Goal: Information Seeking & Learning: Learn about a topic

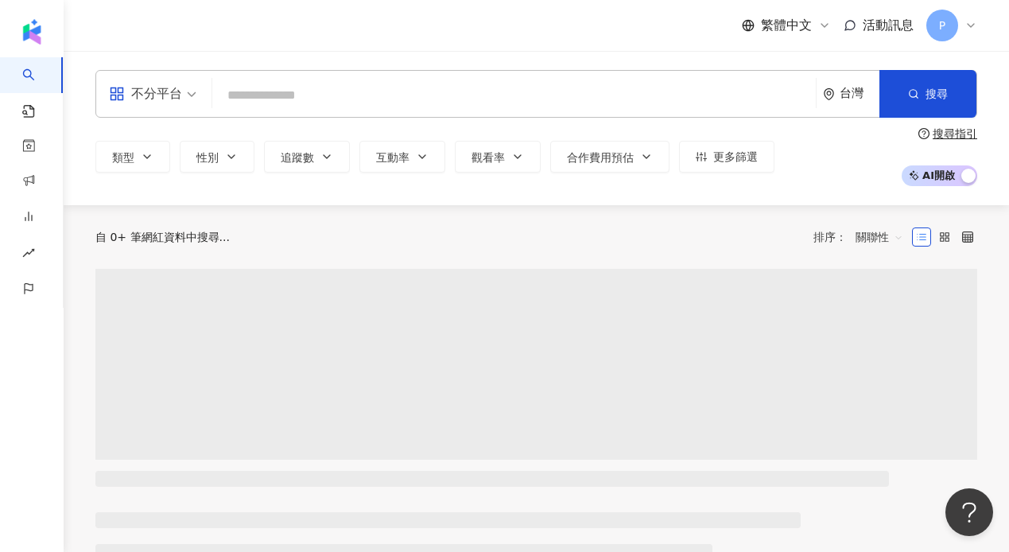
click at [267, 88] on input "search" at bounding box center [514, 95] width 591 height 30
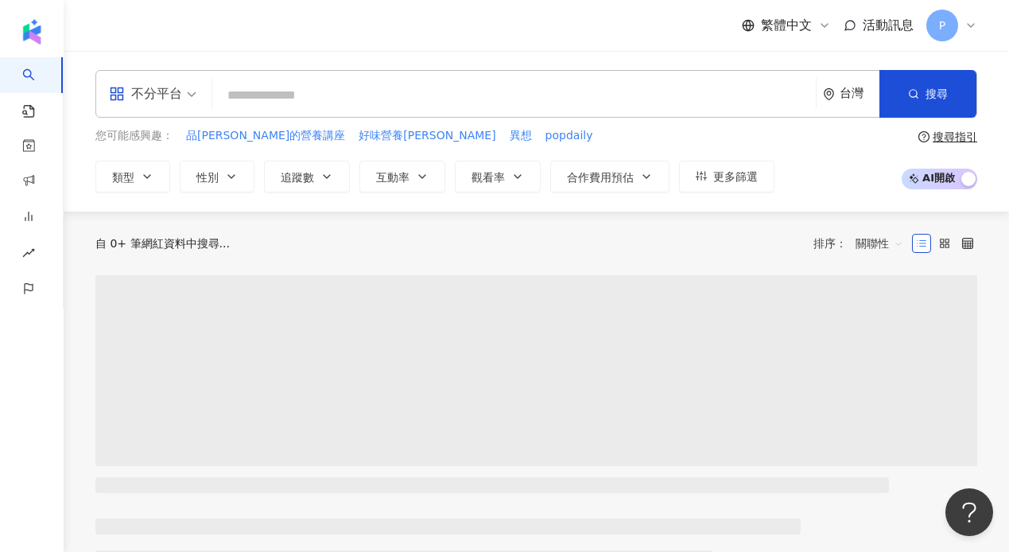
type input "*"
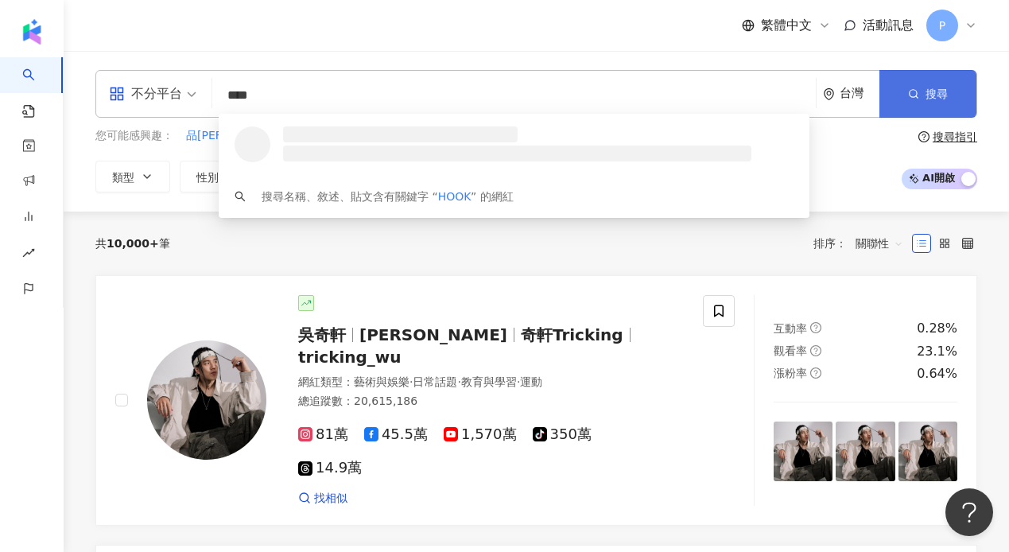
type input "****"
click at [929, 84] on button "搜尋" at bounding box center [928, 94] width 97 height 48
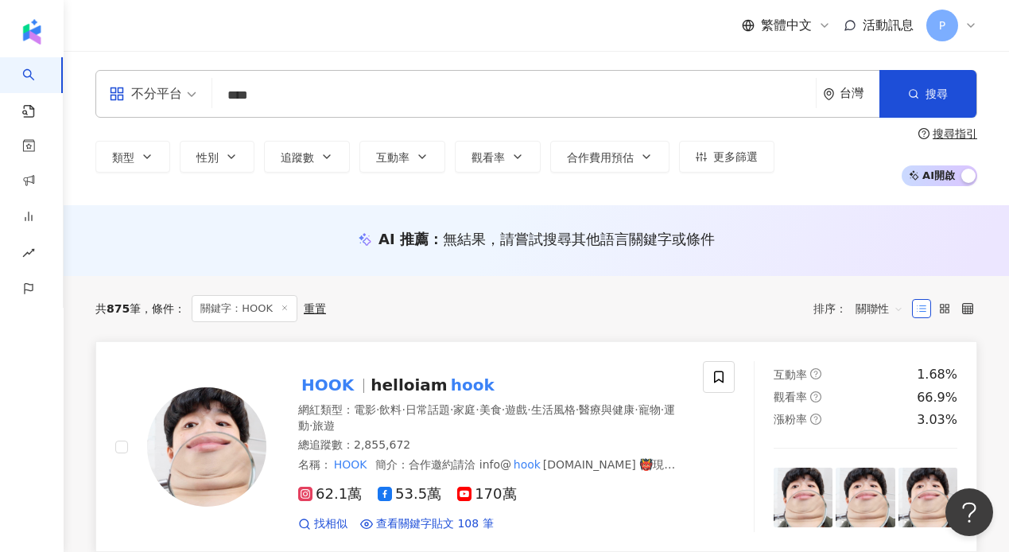
click at [373, 387] on span "helloiam" at bounding box center [409, 384] width 76 height 19
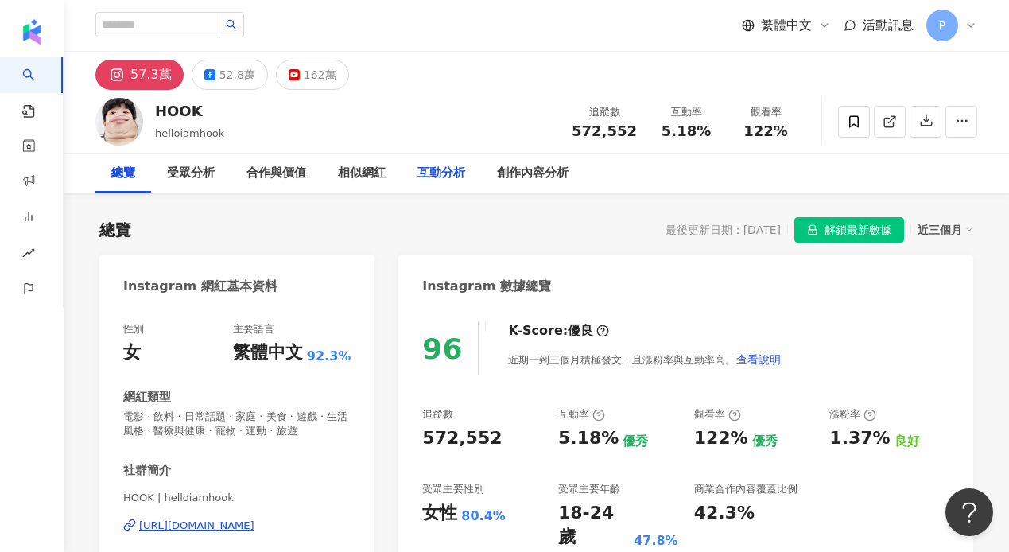
click at [436, 167] on div "互動分析" at bounding box center [442, 173] width 48 height 19
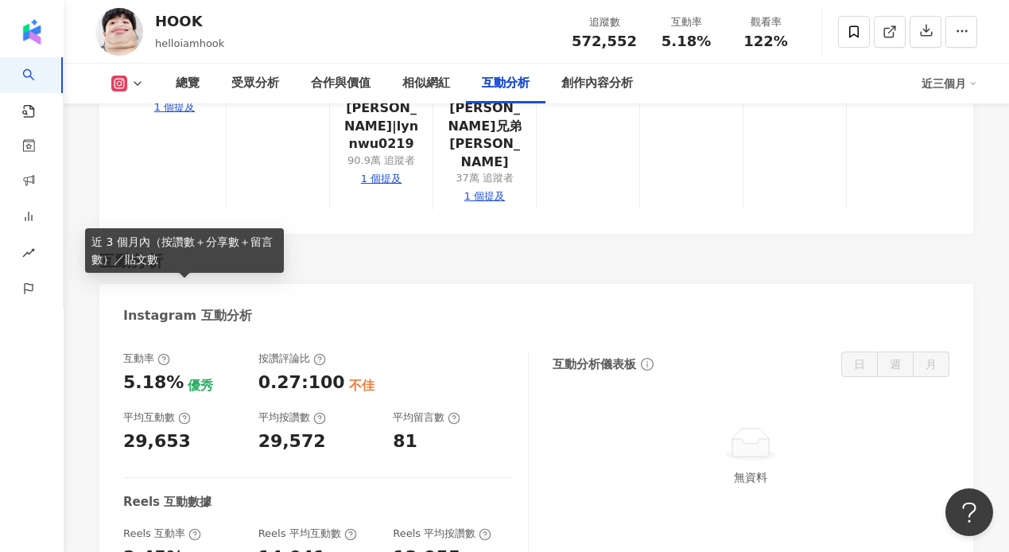
click at [185, 416] on icon at bounding box center [184, 419] width 3 height 6
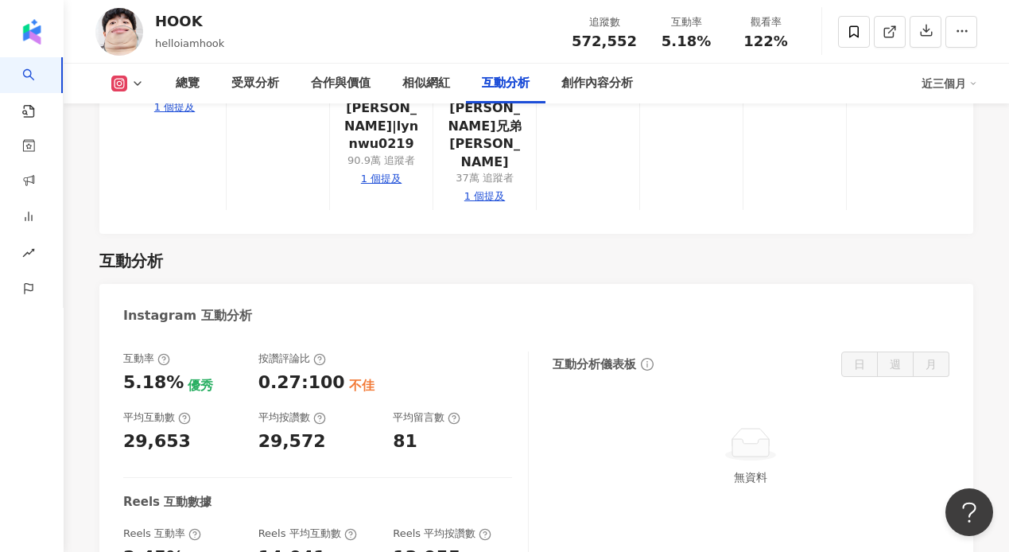
click at [193, 430] on div "29,653" at bounding box center [182, 442] width 119 height 25
drag, startPoint x: 178, startPoint y: 312, endPoint x: 122, endPoint y: 313, distance: 56.5
click at [122, 336] on div "互動率 5.18% 優秀 按讚評論比 0.27:100 不佳 平均互動數 29,653 平均按讚數 29,572 平均留言數 81 Reels 互動數據 Re…" at bounding box center [536, 494] width 874 height 317
copy div "29,653"
